Goal: Entertainment & Leisure: Consume media (video, audio)

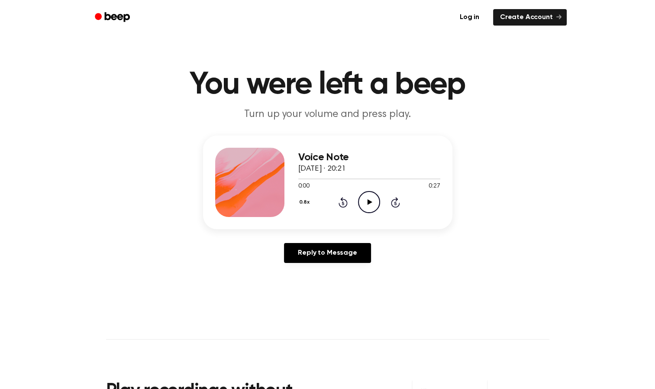
click at [373, 202] on icon "Play Audio" at bounding box center [369, 202] width 22 height 22
click at [361, 201] on icon "Play Audio" at bounding box center [369, 202] width 22 height 22
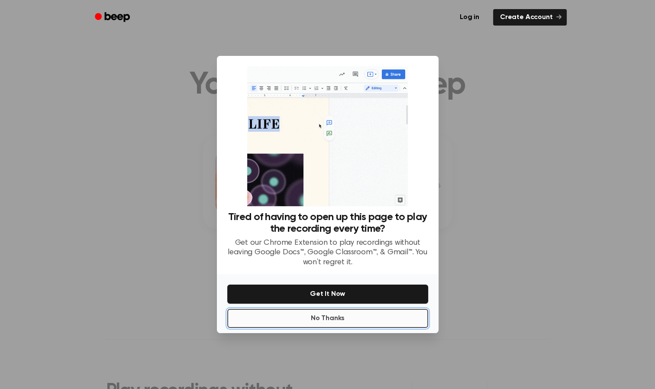
click at [317, 317] on button "No Thanks" at bounding box center [327, 318] width 201 height 19
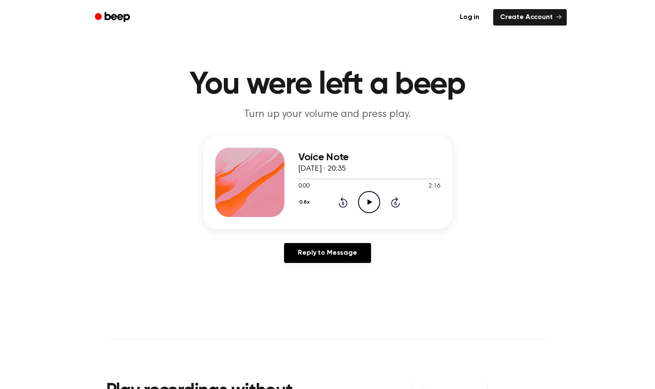
click at [368, 201] on icon at bounding box center [370, 202] width 5 height 6
click at [361, 202] on icon "Play Audio" at bounding box center [369, 202] width 22 height 22
